Goal: Task Accomplishment & Management: Use online tool/utility

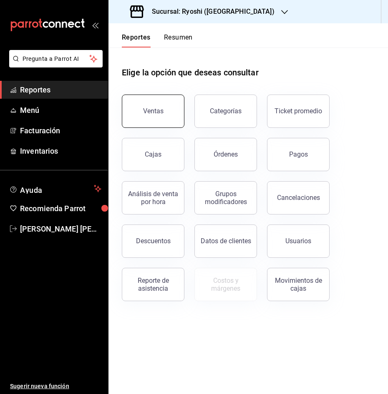
click at [141, 107] on button "Ventas" at bounding box center [153, 111] width 63 height 33
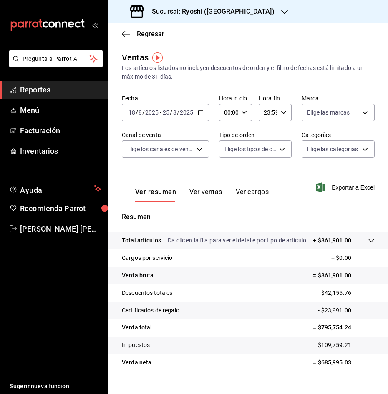
click at [198, 112] on \(Stroke\) "button" at bounding box center [200, 112] width 5 height 5
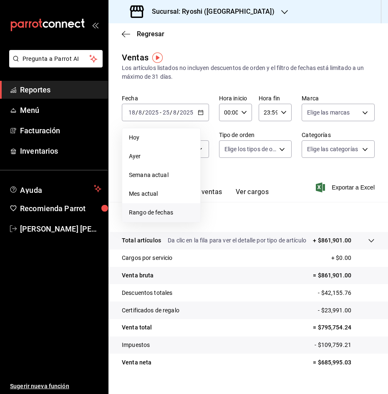
click at [180, 212] on span "Rango de fechas" at bounding box center [161, 212] width 65 height 9
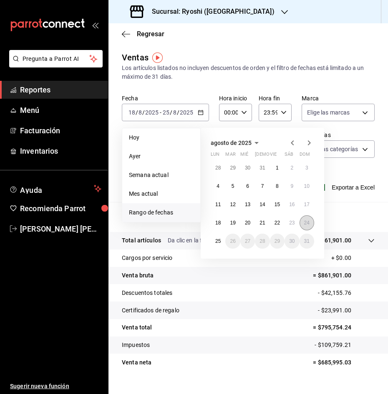
click at [311, 226] on button "24" at bounding box center [306, 223] width 15 height 15
click at [218, 241] on abbr "25" at bounding box center [217, 241] width 5 height 6
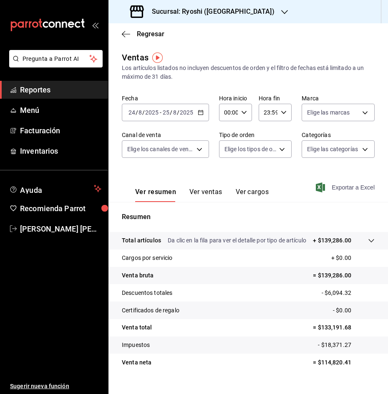
click at [346, 188] on span "Exportar a Excel" at bounding box center [345, 188] width 57 height 10
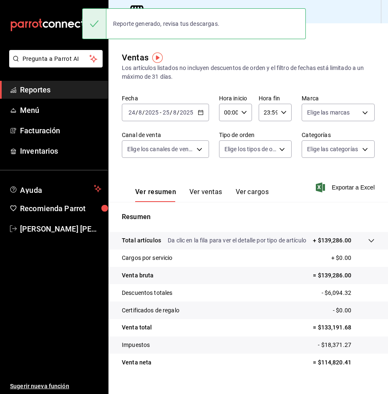
click at [202, 82] on div "Ventas Los artículos listados no incluyen descuentos de orden y el filtro de fe…" at bounding box center [247, 223] width 279 height 344
click at [205, 46] on main "Regresar Ventas Los artículos listados no incluyen descuentos de orden y el fil…" at bounding box center [247, 215] width 279 height 385
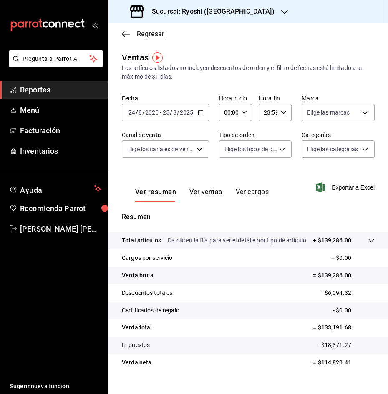
click at [126, 36] on icon "button" at bounding box center [126, 34] width 8 height 8
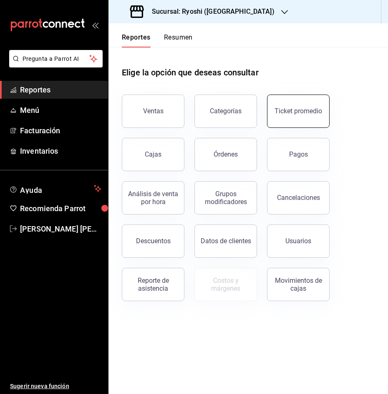
click at [281, 101] on button "Ticket promedio" at bounding box center [298, 111] width 63 height 33
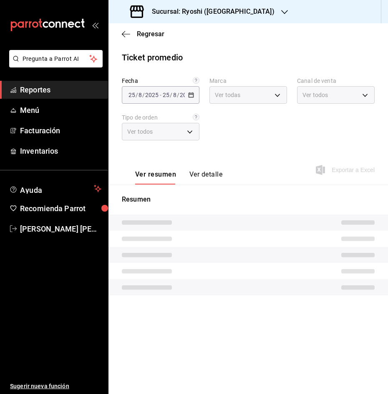
click at [281, 101] on div "Ver todas" at bounding box center [248, 95] width 78 height 18
type input "26ca50e5-a845-484f-a54e-8a4432b79f59,e80bf875-3c9c-4ad9-8c6a-14c8262011fc"
type input "PARROT,UBER_EATS,RAPPI,DIDI_FOOD,ONLINE"
type input "8361b891-a2e9-4fcd-a853-f9fc8036f76a,b76ec9ad-9f52-4de9-91c0-fd75567639de,0d81c…"
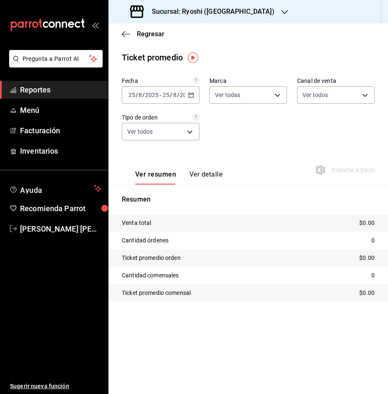
click at [190, 96] on icon "button" at bounding box center [191, 95] width 6 height 6
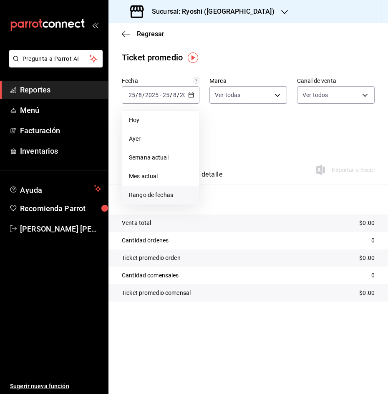
click at [163, 196] on span "Rango de fechas" at bounding box center [160, 195] width 63 height 9
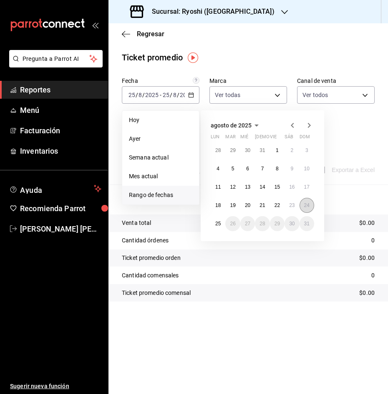
click at [305, 204] on abbr "24" at bounding box center [306, 206] width 5 height 6
click at [217, 224] on abbr "25" at bounding box center [217, 224] width 5 height 6
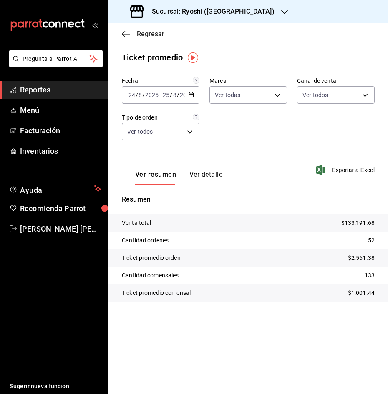
click at [125, 33] on icon "button" at bounding box center [126, 34] width 8 height 8
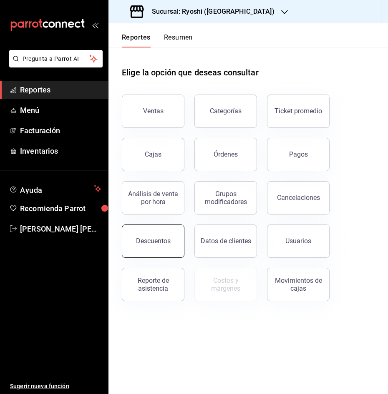
click at [156, 238] on div "Descuentos" at bounding box center [153, 241] width 35 height 8
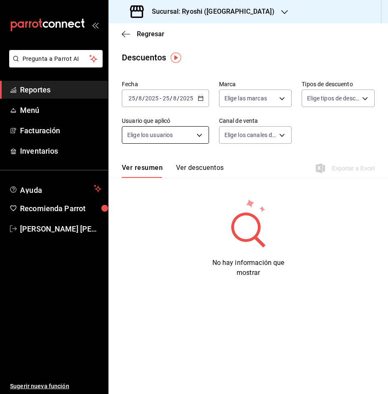
click at [197, 135] on body "Pregunta a Parrot AI Reportes Menú Facturación Inventarios Ayuda Recomienda Par…" at bounding box center [194, 197] width 388 height 394
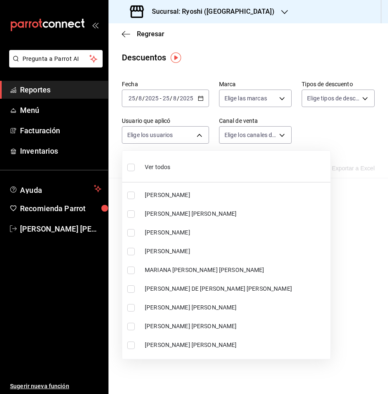
click at [200, 94] on div at bounding box center [194, 197] width 388 height 394
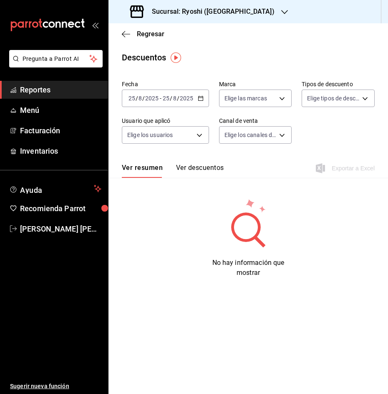
click at [200, 94] on div "[DATE] [DATE] - [DATE] [DATE]" at bounding box center [165, 99] width 87 height 18
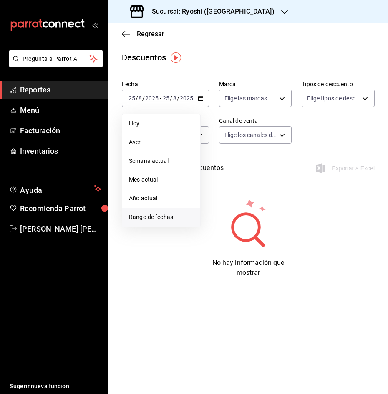
click at [167, 215] on span "Rango de fechas" at bounding box center [161, 217] width 65 height 9
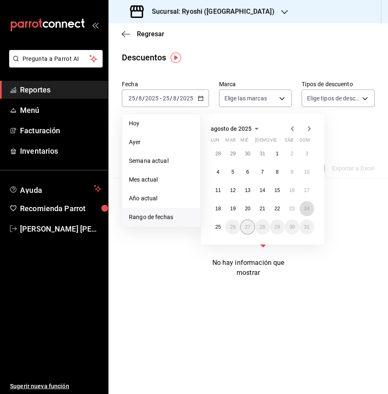
drag, startPoint x: 311, startPoint y: 207, endPoint x: 253, endPoint y: 226, distance: 60.8
click at [310, 207] on button "24" at bounding box center [306, 208] width 15 height 15
click at [219, 230] on button "25" at bounding box center [218, 227] width 15 height 15
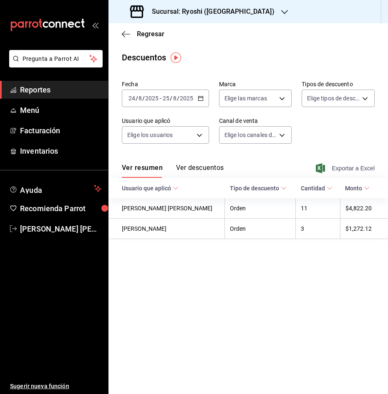
click at [351, 168] on span "Exportar a Excel" at bounding box center [345, 168] width 57 height 10
click at [312, 296] on main "Regresar Descuentos Fecha [DATE] [DATE] - [DATE] [DATE] Marca Elige las marcas …" at bounding box center [247, 208] width 279 height 371
